Goal: Find specific page/section: Find specific page/section

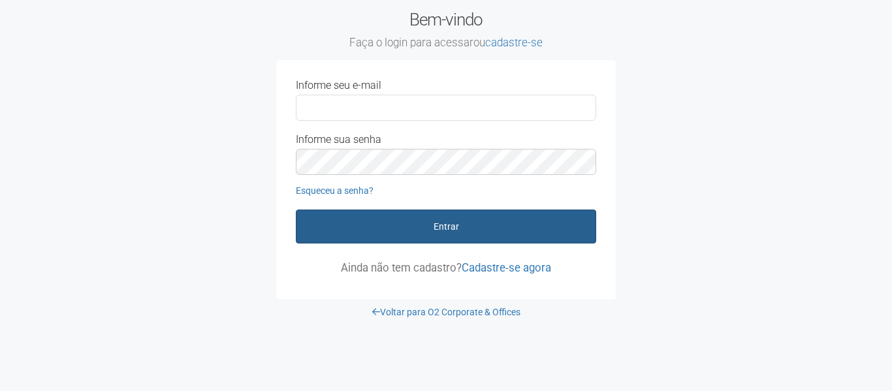
type input "**********"
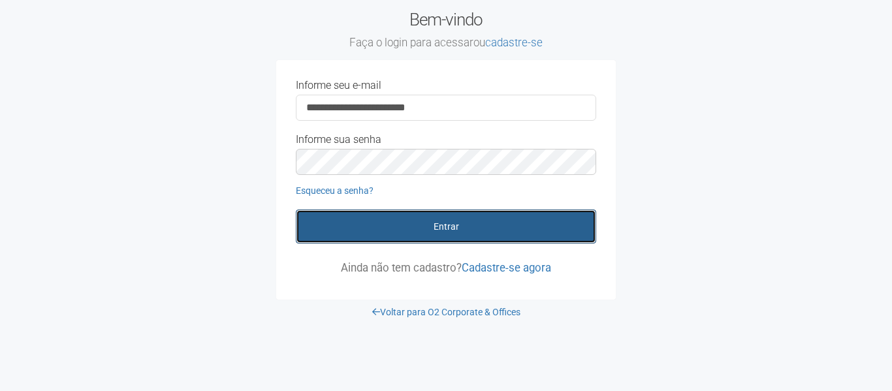
click at [520, 231] on button "Entrar" at bounding box center [446, 227] width 300 height 34
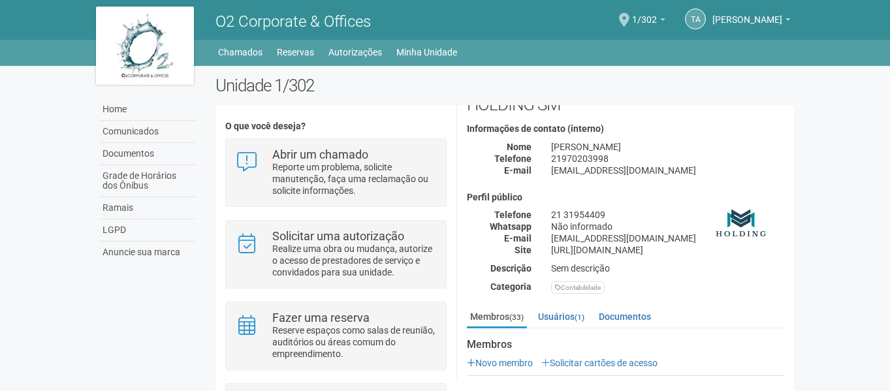
scroll to position [196, 0]
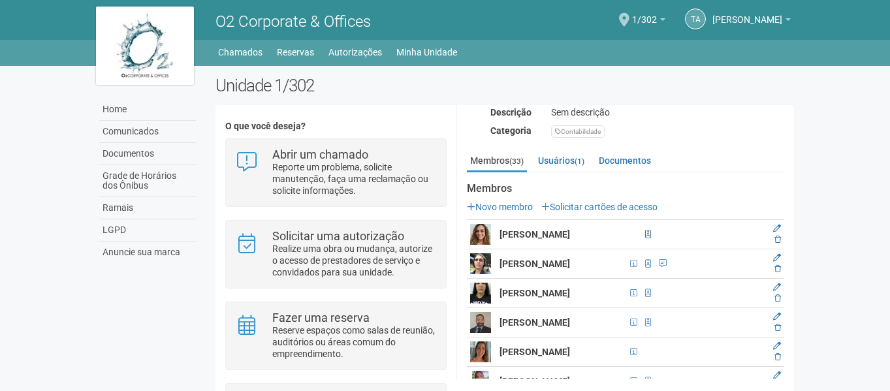
click at [645, 234] on span at bounding box center [648, 235] width 6 height 8
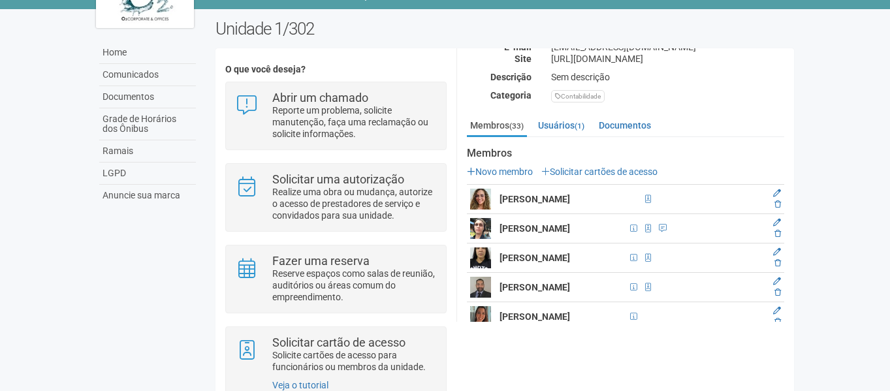
scroll to position [34, 0]
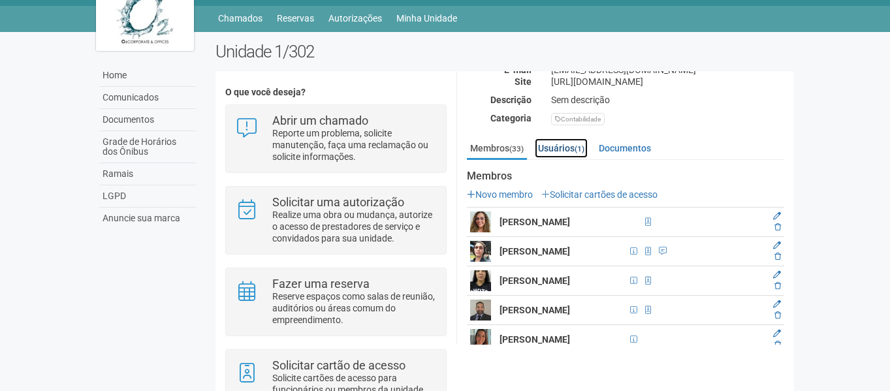
click at [573, 150] on link "Usuários (1)" at bounding box center [561, 148] width 53 height 20
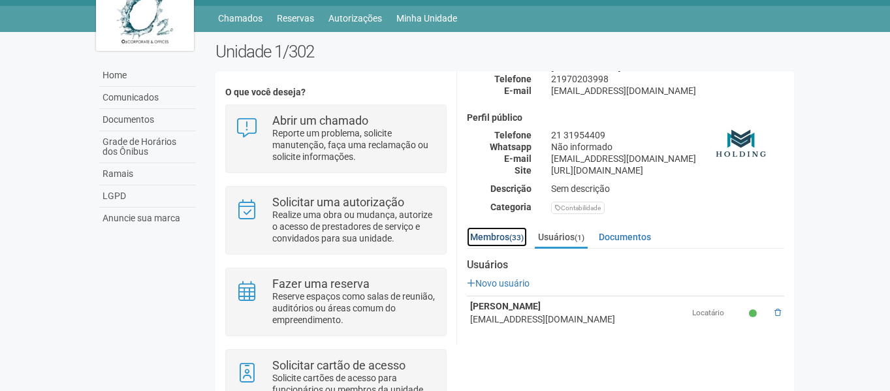
click at [495, 233] on link "Membros (33)" at bounding box center [497, 237] width 60 height 20
